Goal: Task Accomplishment & Management: Manage account settings

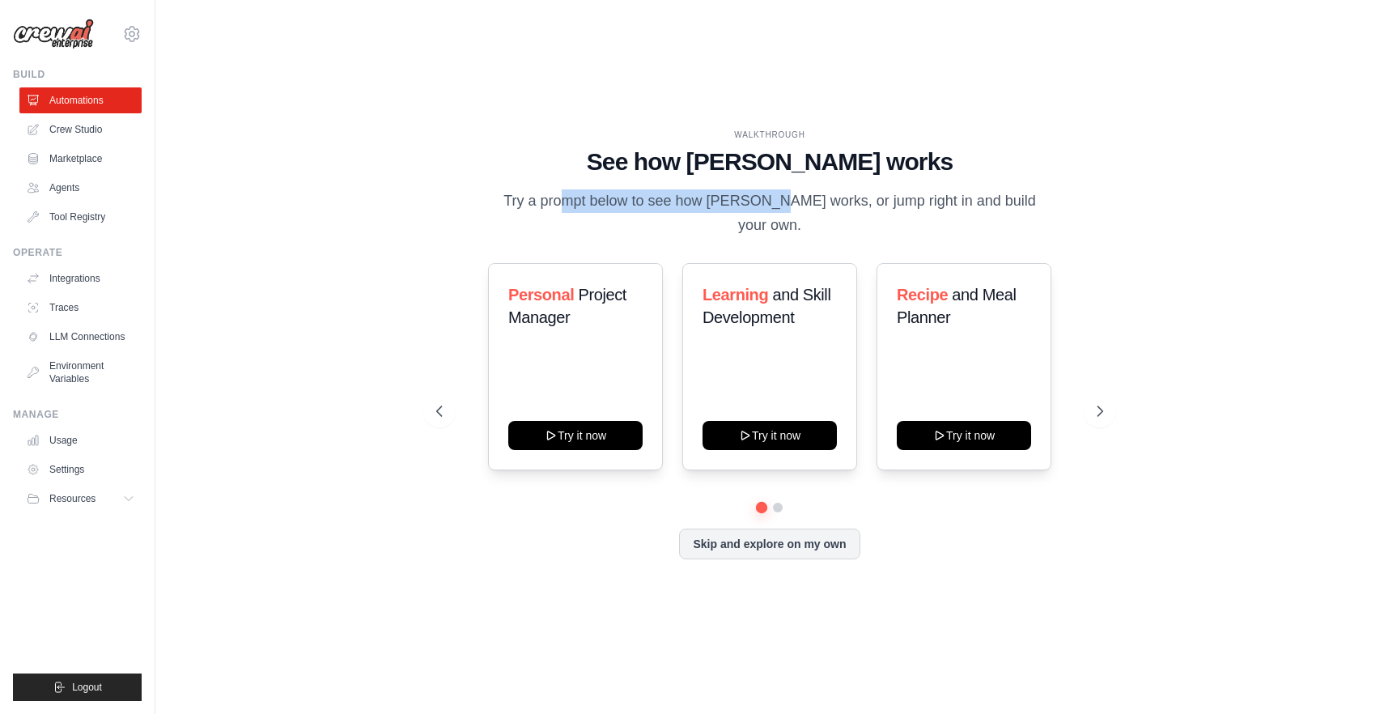
drag, startPoint x: 484, startPoint y: 168, endPoint x: 736, endPoint y: 159, distance: 251.9
type textarea "**********"
click at [737, 189] on p "Try a prompt below to see how CrewAI works, or jump right in and build your own." at bounding box center [770, 213] width 544 height 48
click at [783, 189] on p "Try a prompt below to see how CrewAI works, or jump right in and build your own." at bounding box center [770, 213] width 544 height 48
drag, startPoint x: 861, startPoint y: 167, endPoint x: 1132, endPoint y: 166, distance: 271.2
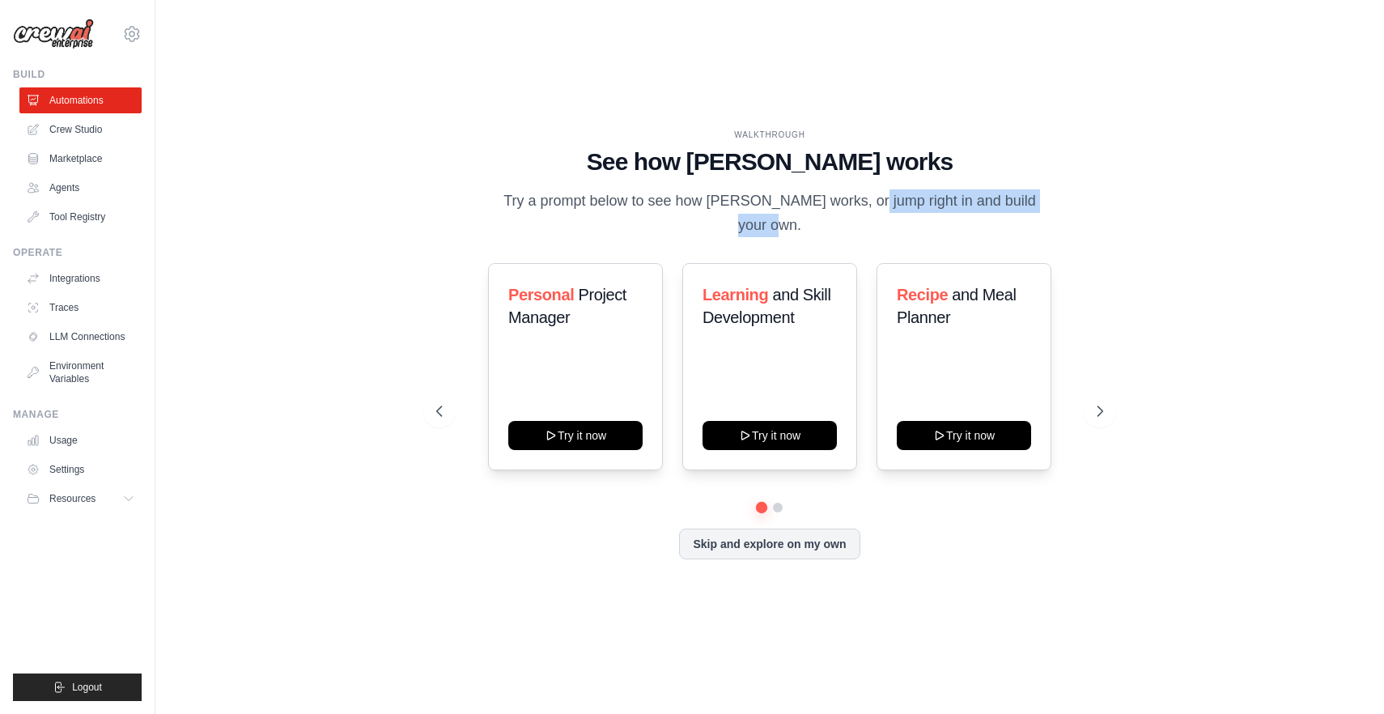
click at [1132, 166] on div "WALKTHROUGH See how CrewAI works Try a prompt below to see how CrewAI works, or…" at bounding box center [769, 357] width 1177 height 682
click at [1149, 380] on div "WALKTHROUGH See how CrewAI works Try a prompt below to see how CrewAI works, or…" at bounding box center [769, 357] width 1177 height 682
click at [134, 36] on icon at bounding box center [132, 34] width 5 height 5
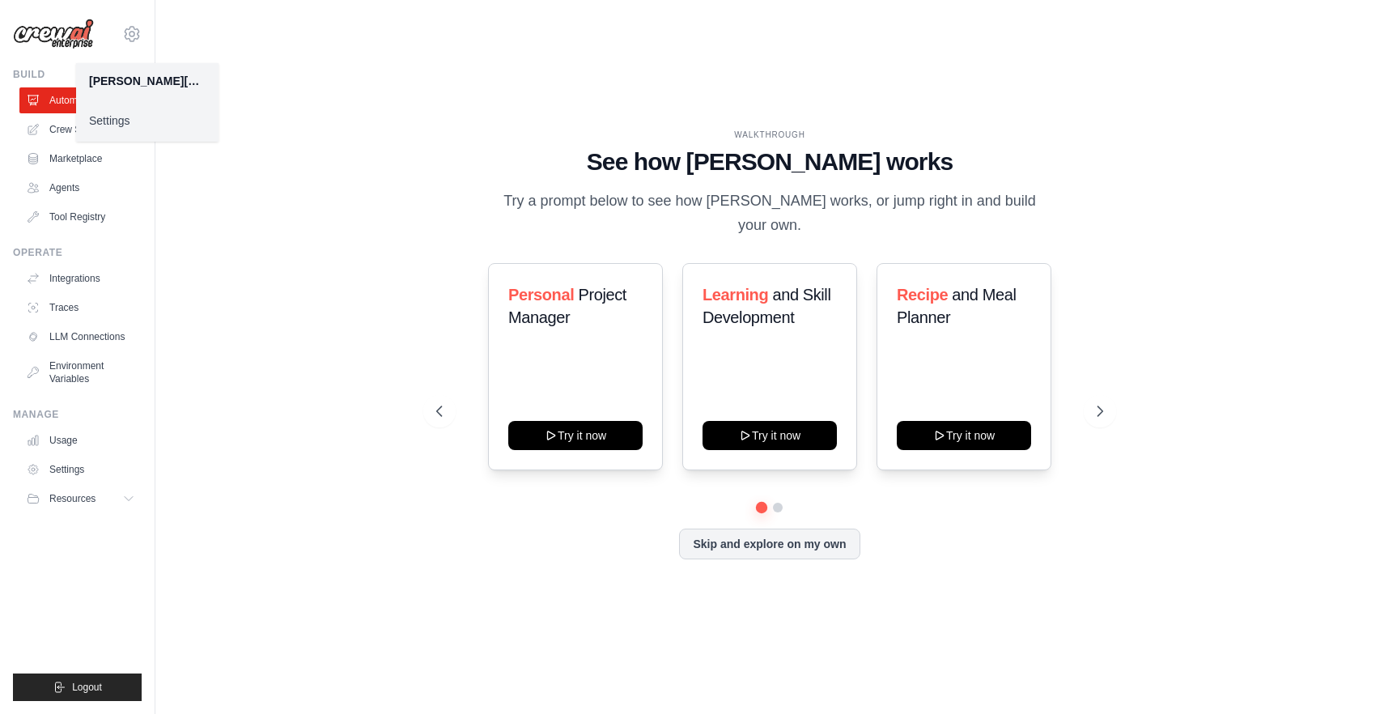
click at [117, 135] on link "Settings" at bounding box center [147, 120] width 142 height 29
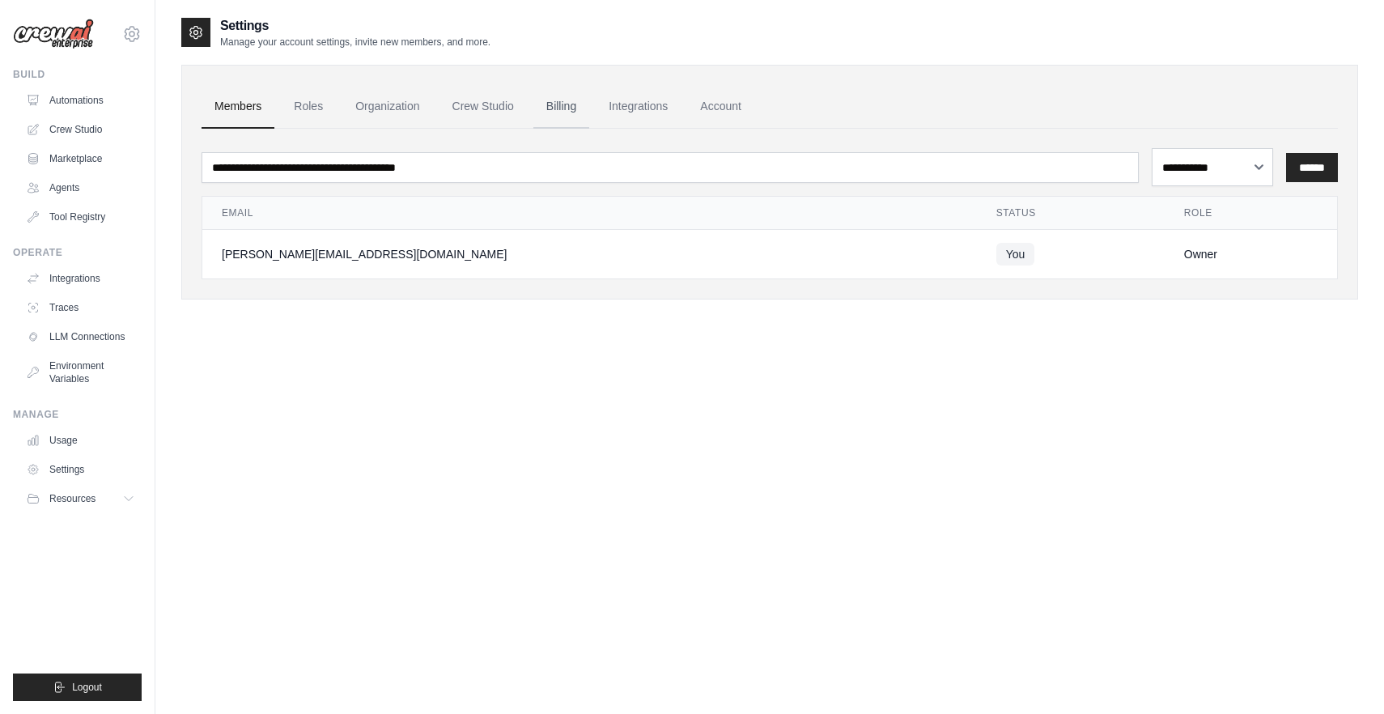
click at [589, 129] on link "Billing" at bounding box center [561, 107] width 56 height 44
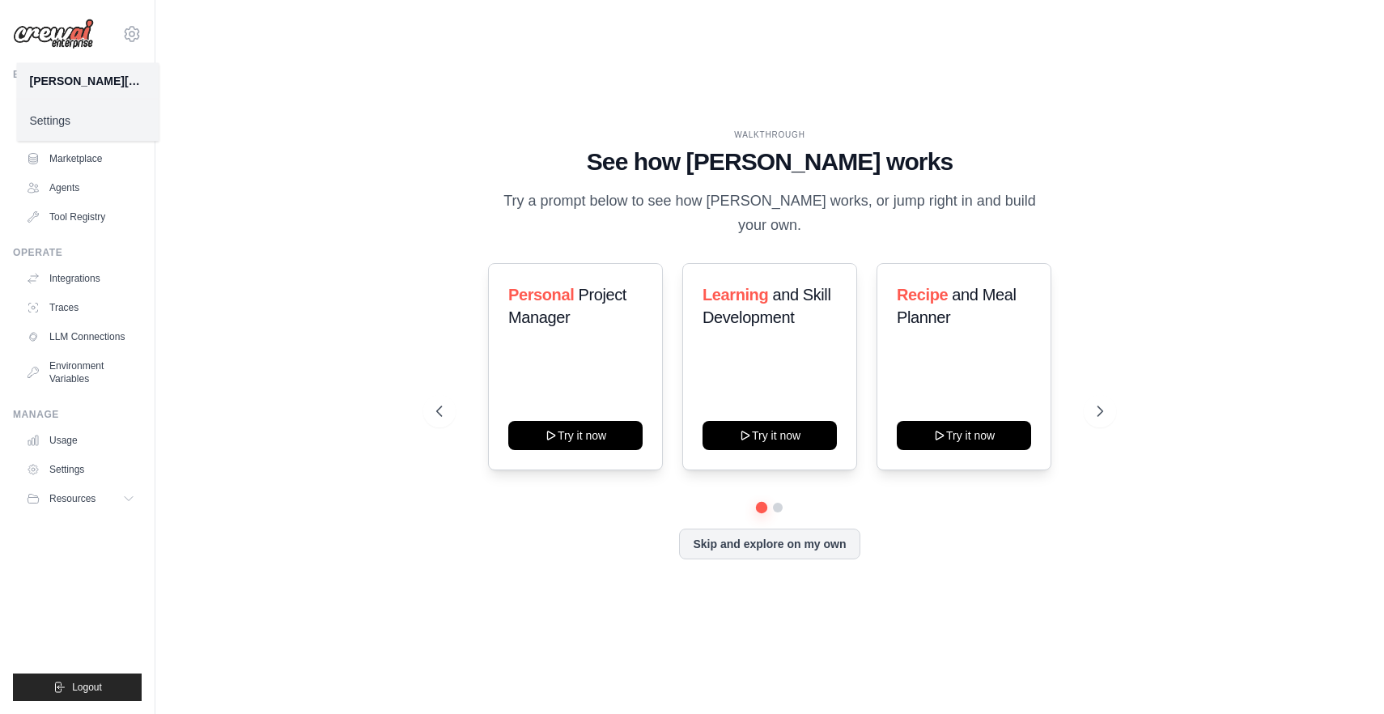
click at [461, 354] on div "WALKTHROUGH See how CrewAI works Try a prompt below to see how CrewAI works, or…" at bounding box center [770, 357] width 706 height 457
click at [80, 40] on img at bounding box center [53, 34] width 81 height 31
click at [142, 44] on icon at bounding box center [131, 33] width 19 height 19
click at [277, 372] on div "WALKTHROUGH See how CrewAI works Try a prompt below to see how CrewAI works, or…" at bounding box center [769, 357] width 1177 height 682
click at [283, 372] on div "WALKTHROUGH See how CrewAI works Try a prompt below to see how CrewAI works, or…" at bounding box center [769, 357] width 1177 height 682
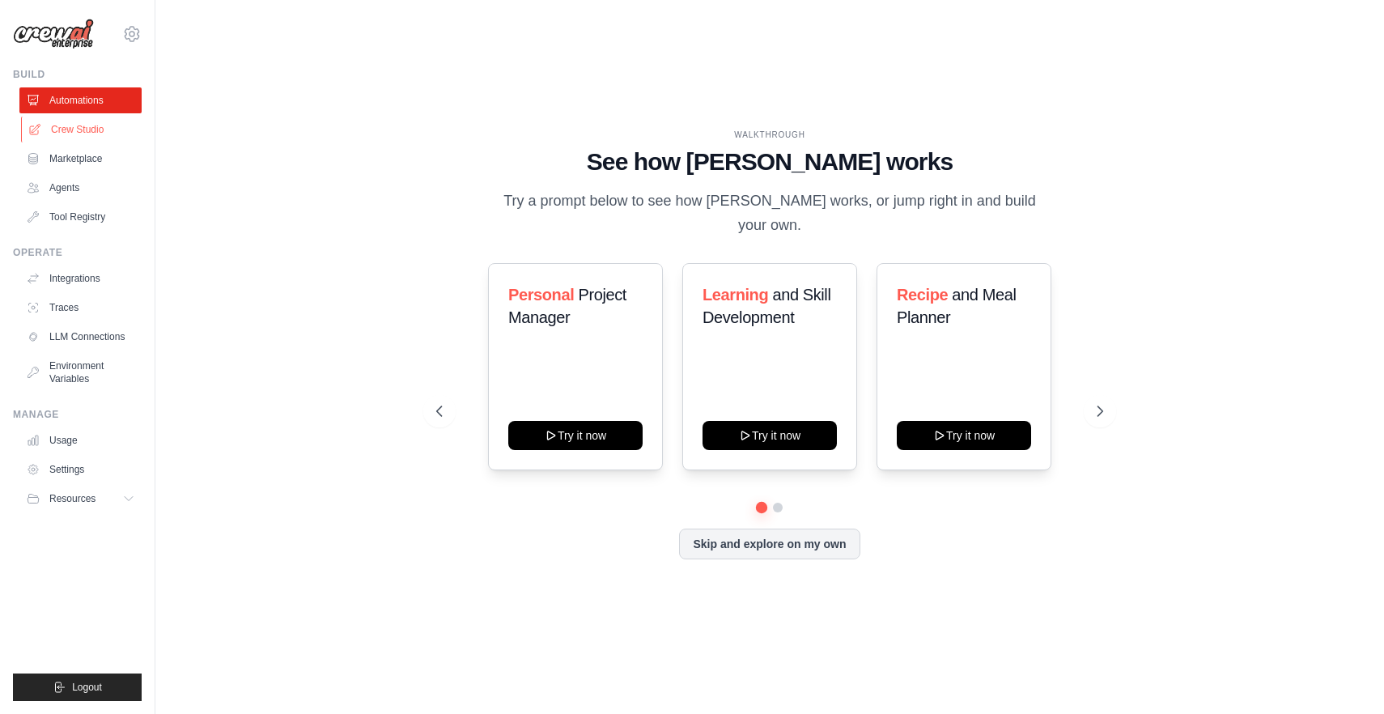
click at [91, 142] on link "Crew Studio" at bounding box center [82, 130] width 122 height 26
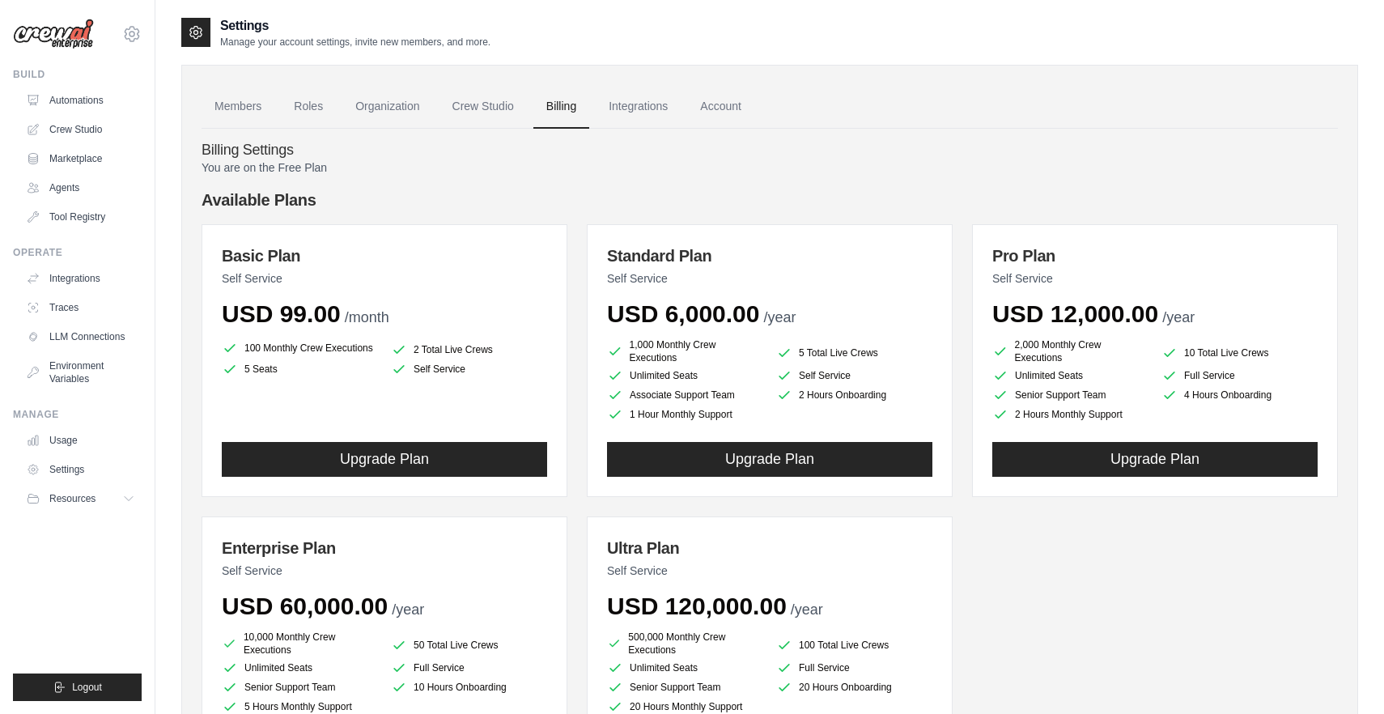
click at [47, 47] on img at bounding box center [53, 34] width 81 height 31
click at [55, 40] on img at bounding box center [53, 34] width 81 height 31
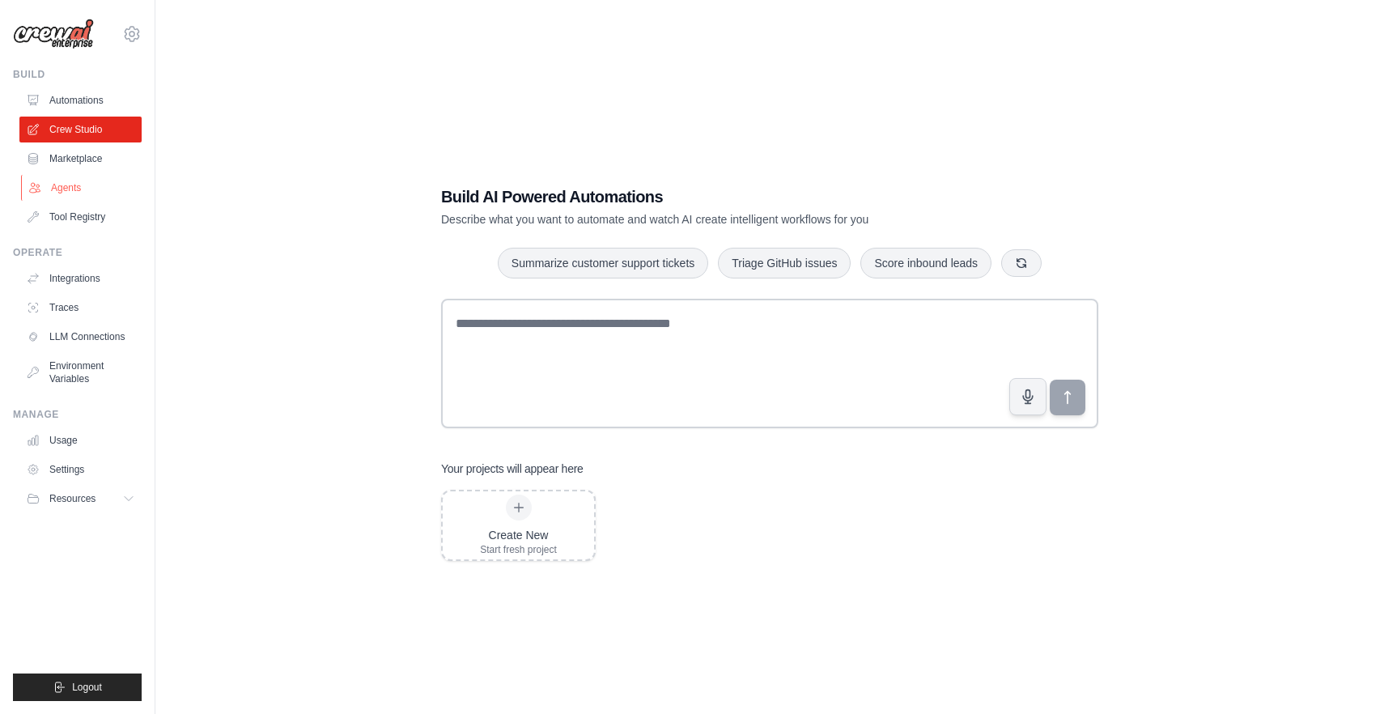
click at [91, 201] on link "Agents" at bounding box center [82, 188] width 122 height 26
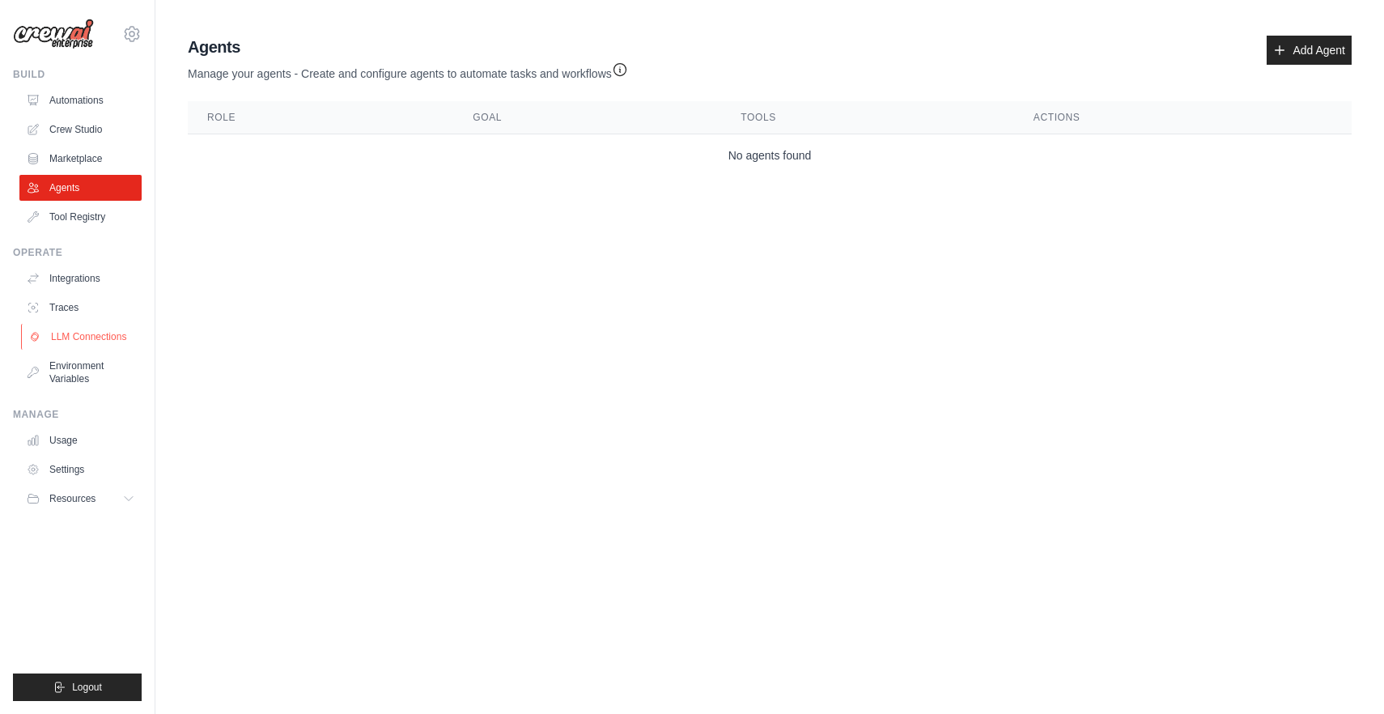
click at [100, 350] on link "LLM Connections" at bounding box center [82, 337] width 122 height 26
